Goal: Book appointment/travel/reservation

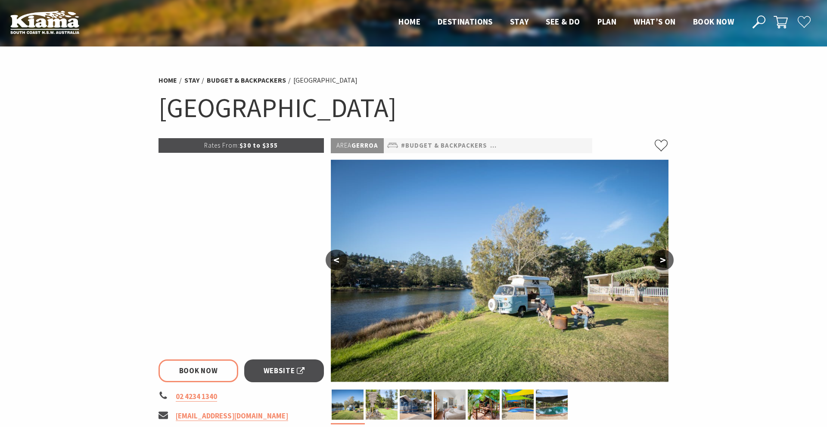
select select "3"
select select "2"
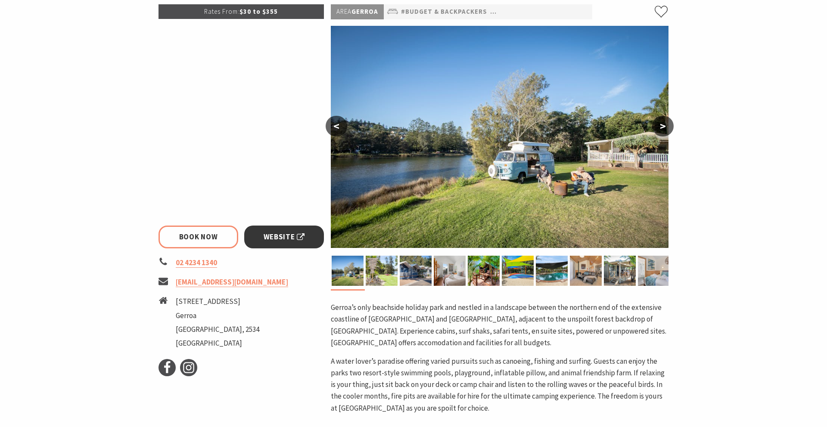
scroll to position [135, 0]
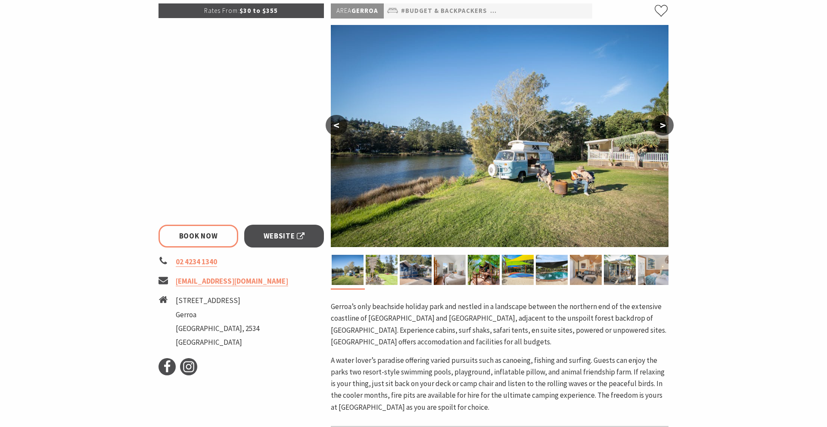
click at [661, 125] on button ">" at bounding box center [663, 125] width 22 height 21
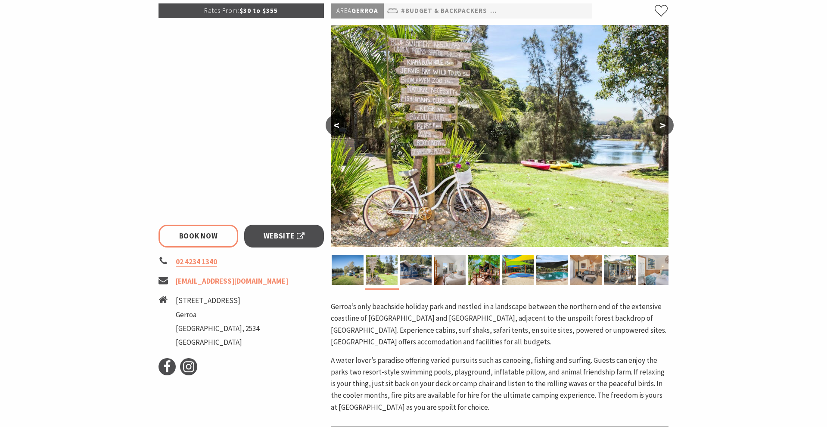
click at [661, 125] on button ">" at bounding box center [663, 125] width 22 height 21
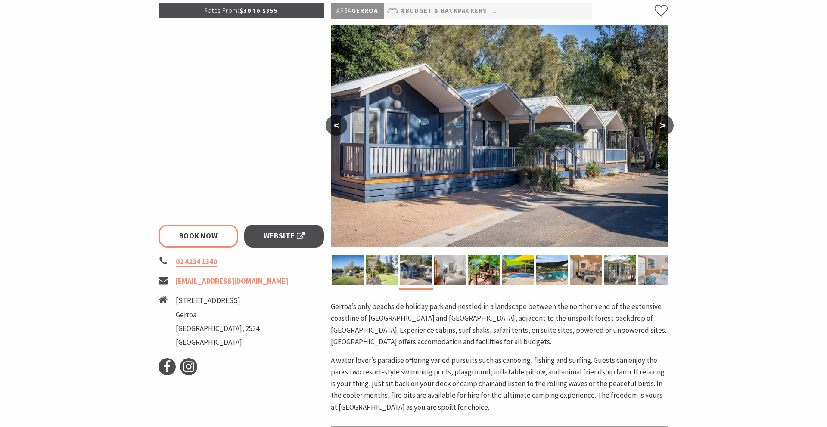
click at [661, 125] on button ">" at bounding box center [663, 125] width 22 height 21
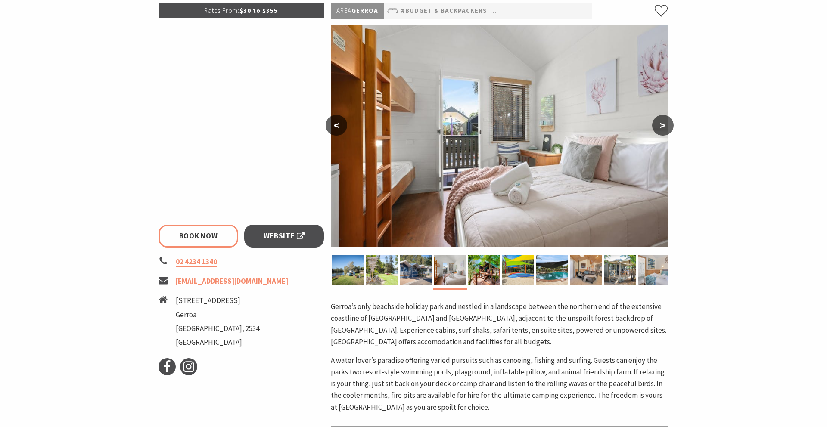
click at [661, 125] on button ">" at bounding box center [663, 125] width 22 height 21
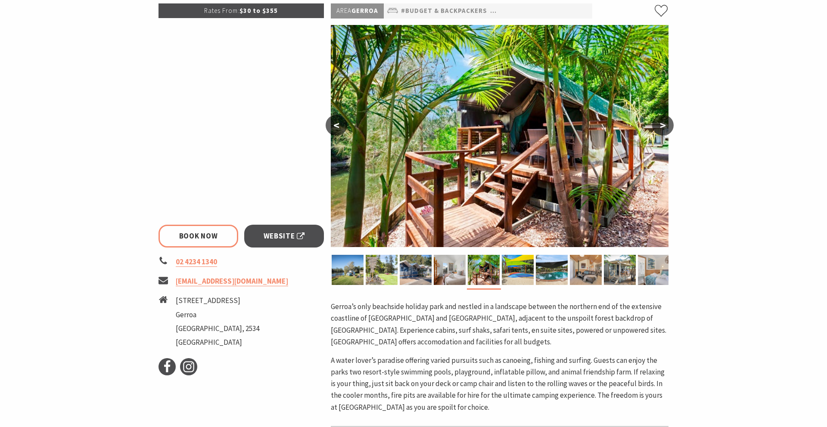
click at [661, 125] on button ">" at bounding box center [663, 125] width 22 height 21
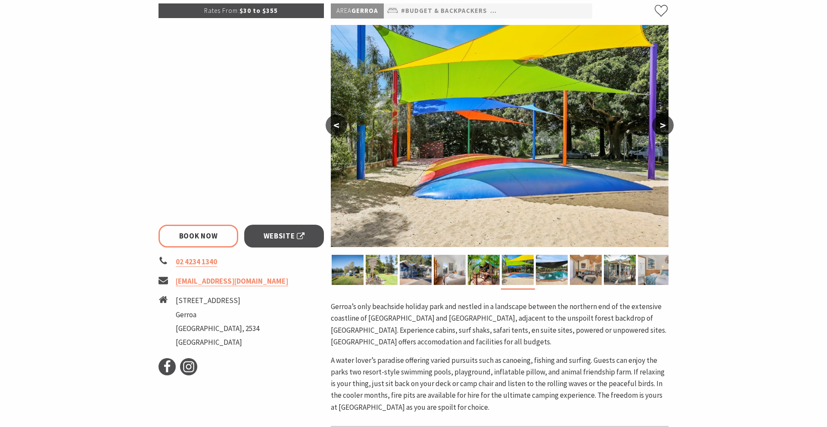
click at [661, 125] on button ">" at bounding box center [663, 125] width 22 height 21
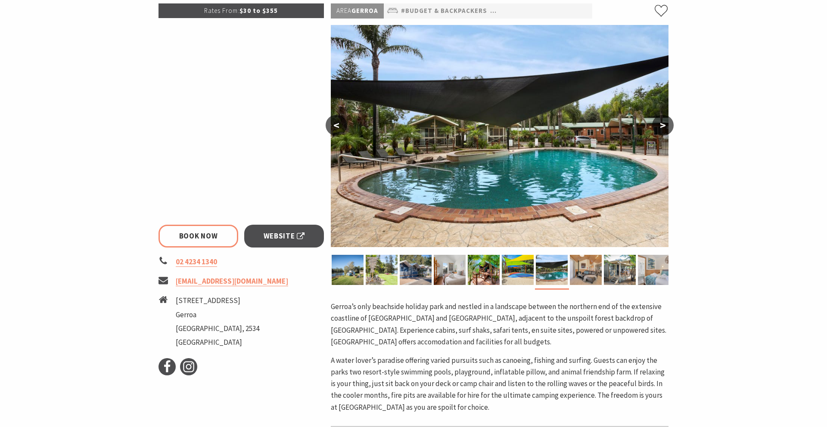
click at [661, 125] on button ">" at bounding box center [663, 125] width 22 height 21
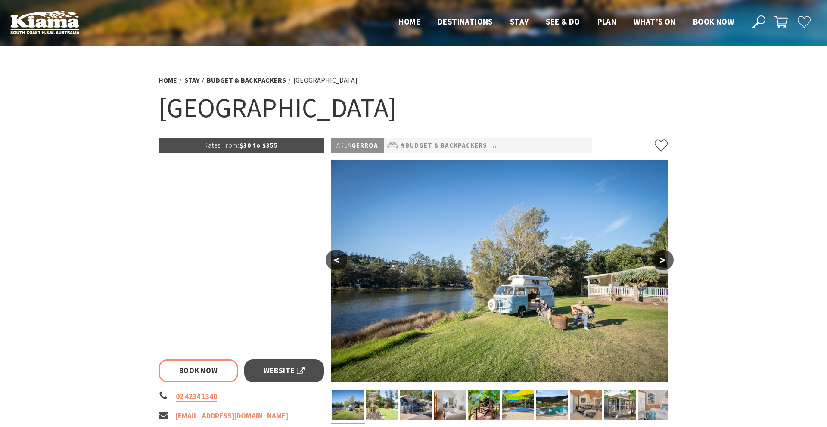
select select "3"
select select "2"
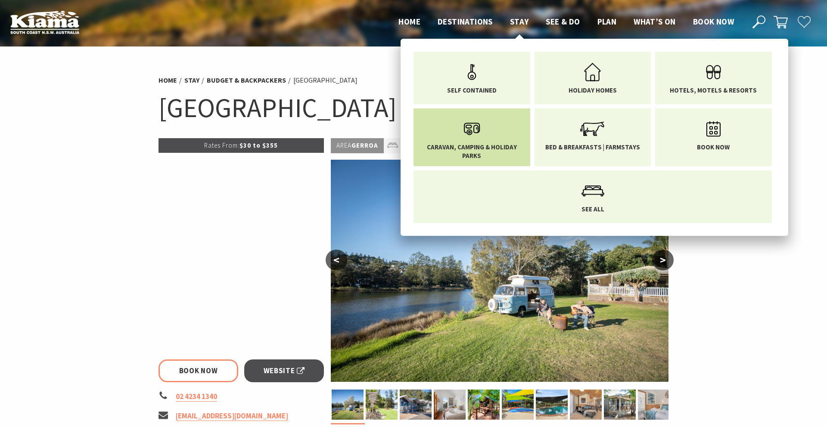
click at [485, 128] on icon "Main Menu" at bounding box center [472, 129] width 28 height 28
